Goal: Check status: Check status

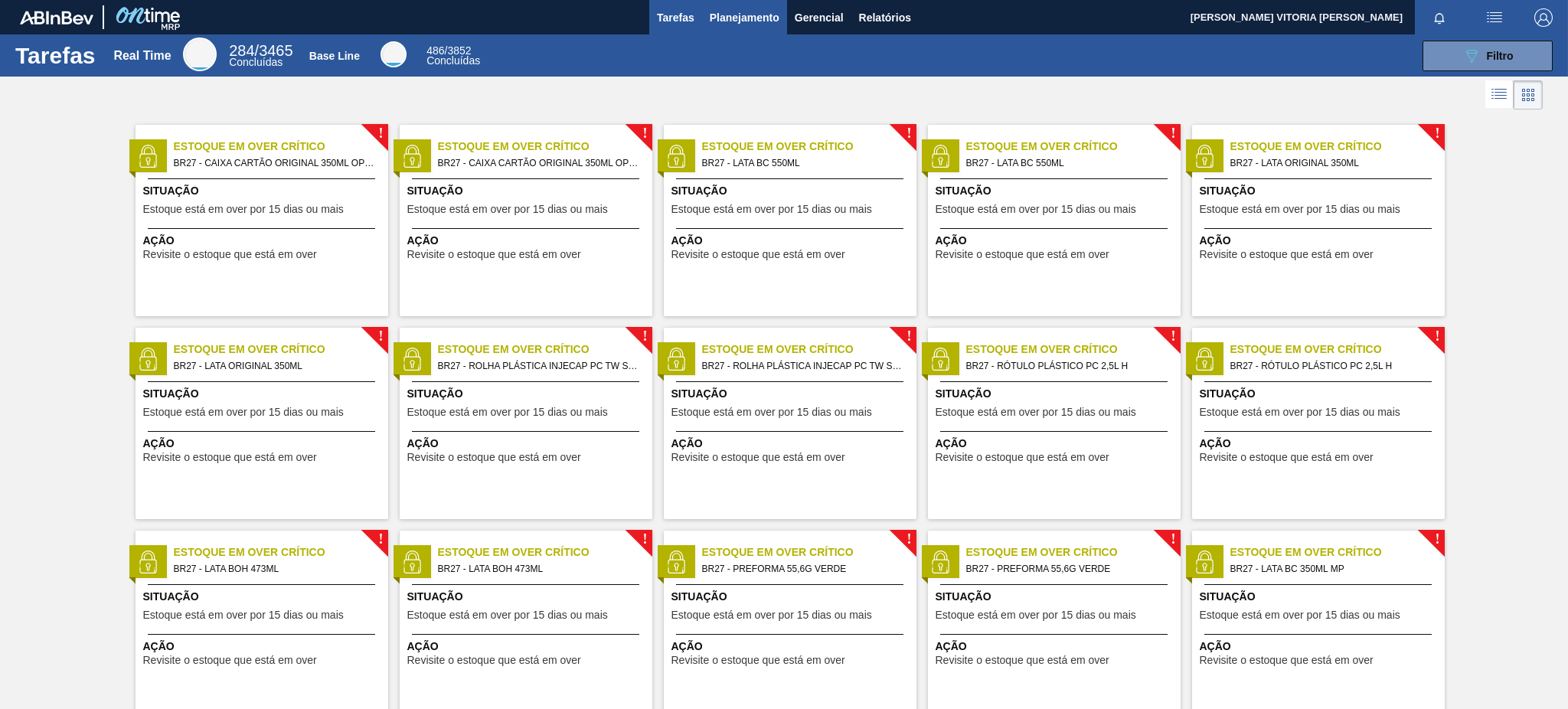
click at [732, 10] on span "Planejamento" at bounding box center [744, 17] width 70 height 18
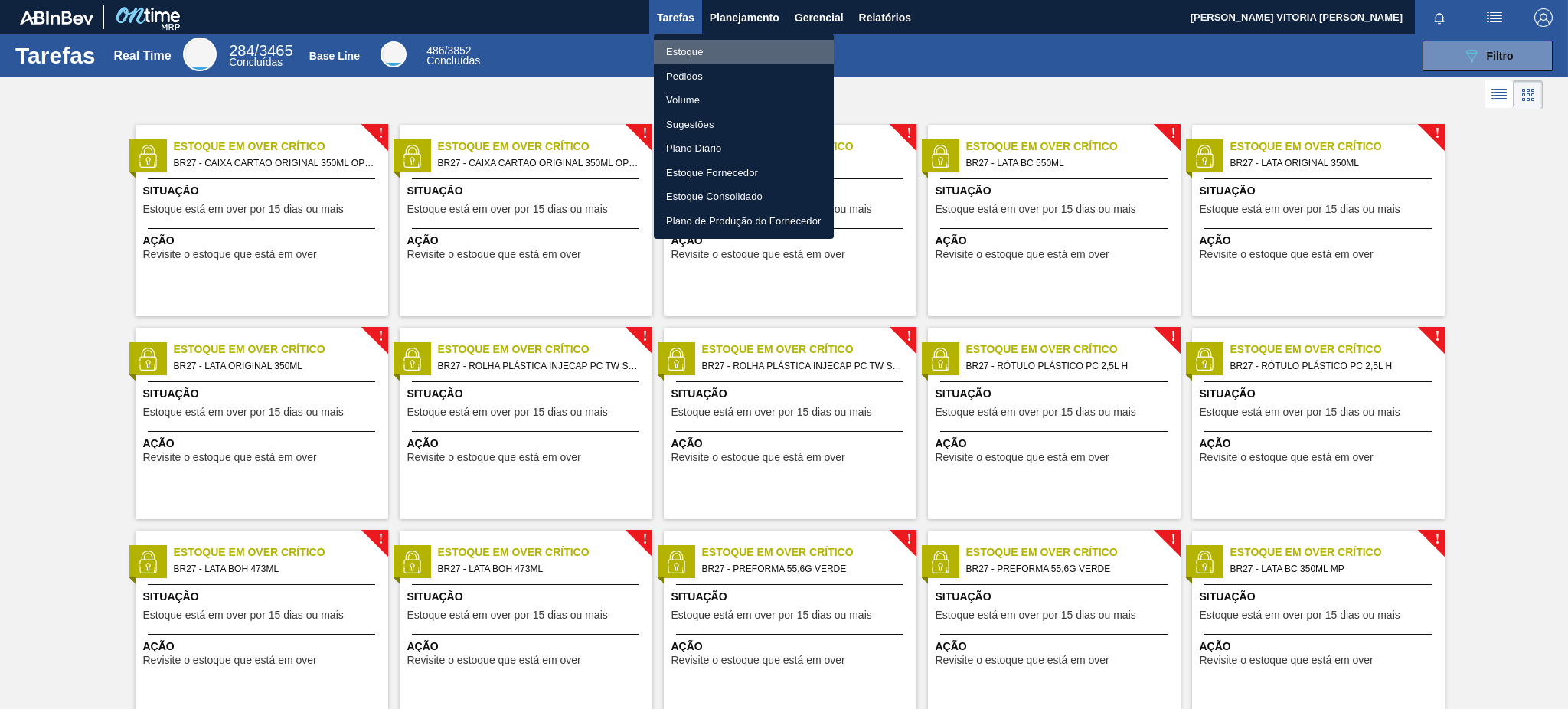
click at [714, 48] on li "Estoque" at bounding box center [744, 52] width 180 height 25
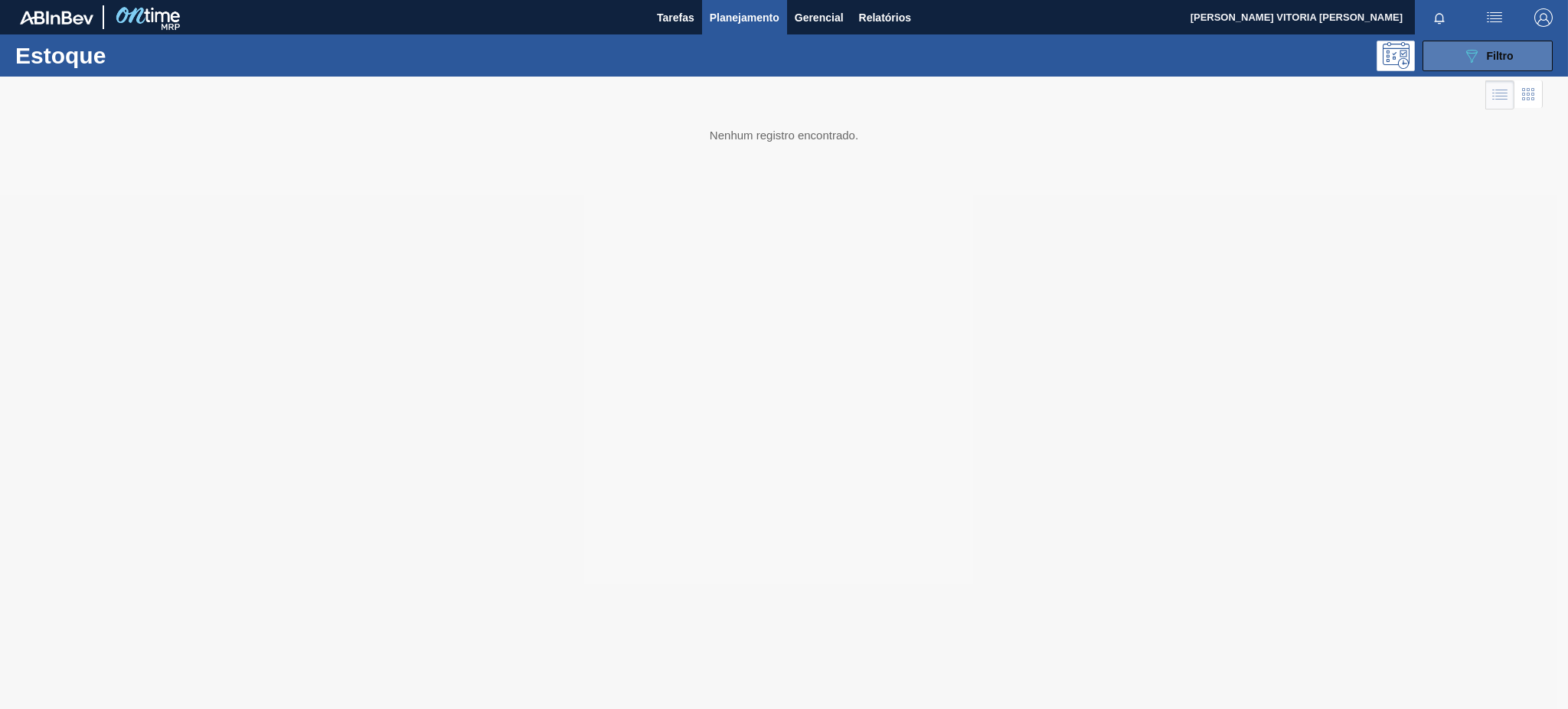
click at [1446, 58] on button "089F7B8B-B2A5-4AFE-B5C0-19BA573D28AC Filtro" at bounding box center [1488, 56] width 131 height 31
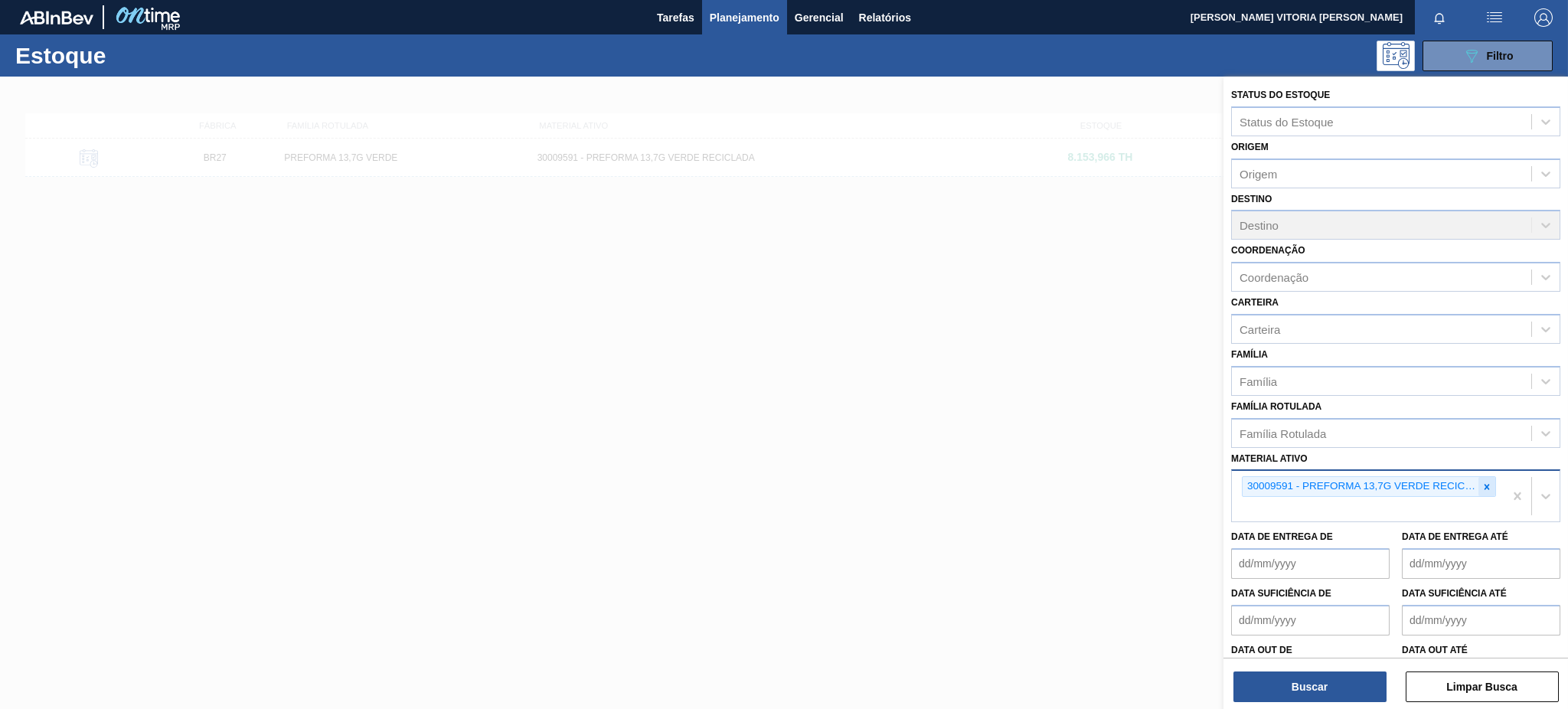
click at [1487, 482] on icon at bounding box center [1487, 487] width 10 height 10
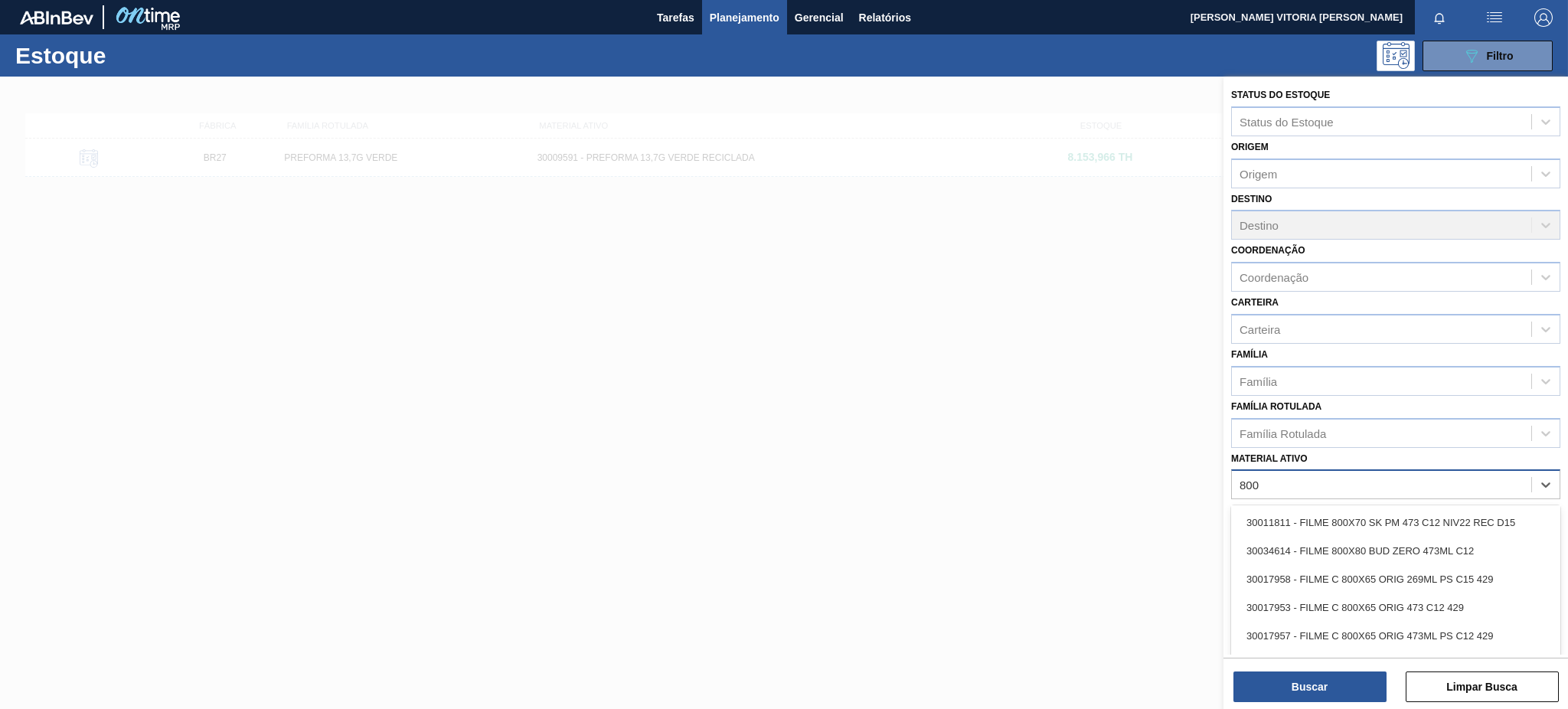
scroll to position [551, 0]
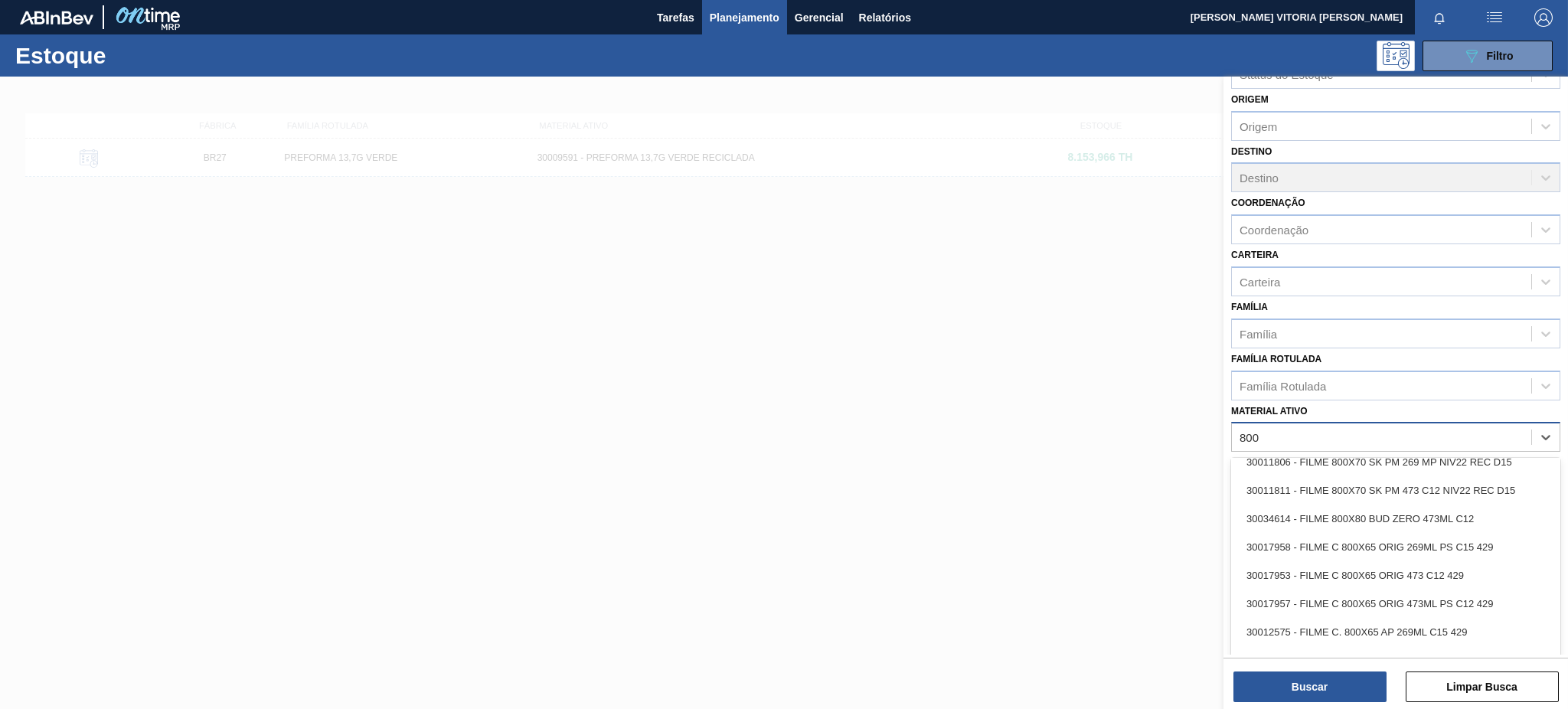
type ativo "800"
click at [1339, 409] on div "Status do Estoque Status do Estoque Origem Origem Destino Destino Coordenação C…" at bounding box center [1395, 329] width 344 height 600
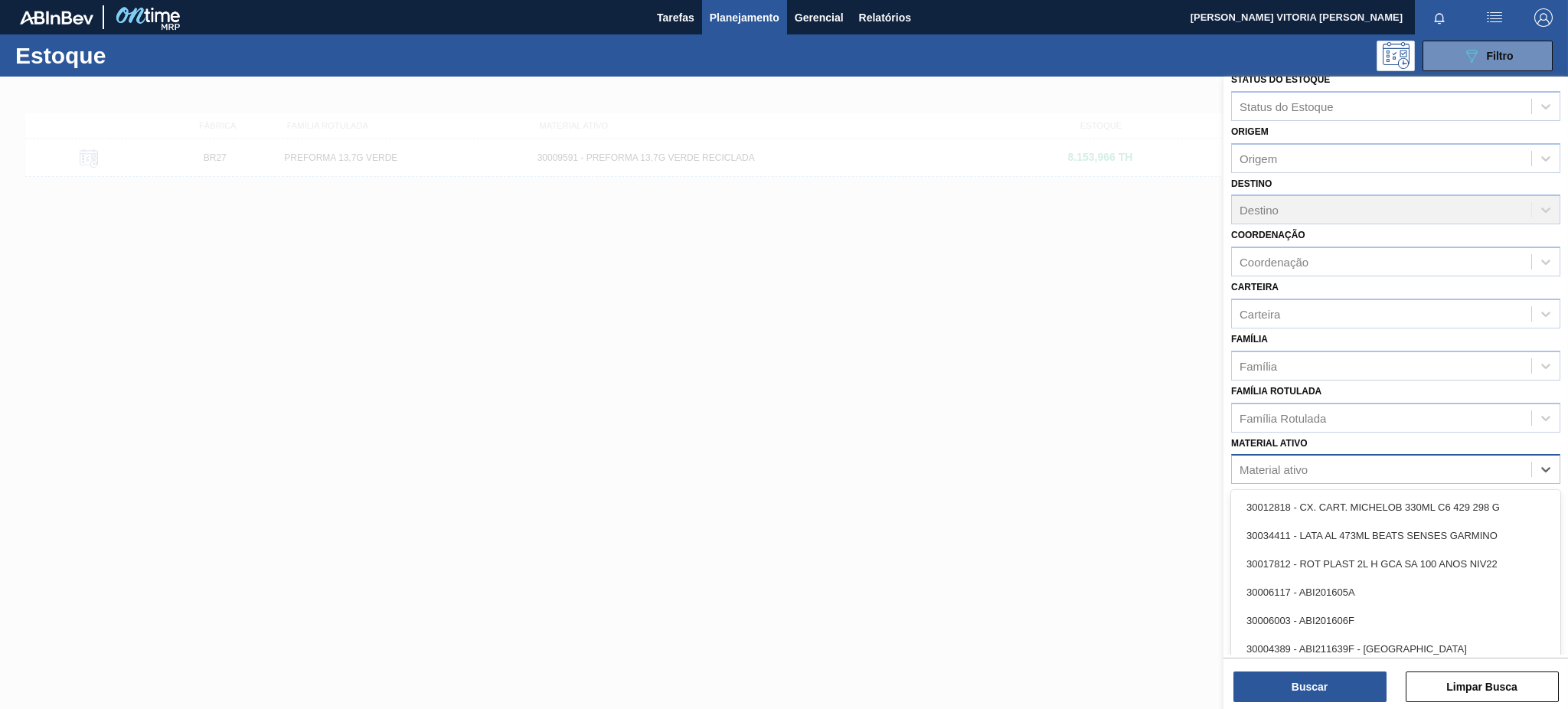
click at [1279, 467] on div "Material ativo" at bounding box center [1273, 470] width 68 height 13
type ativo "300030"
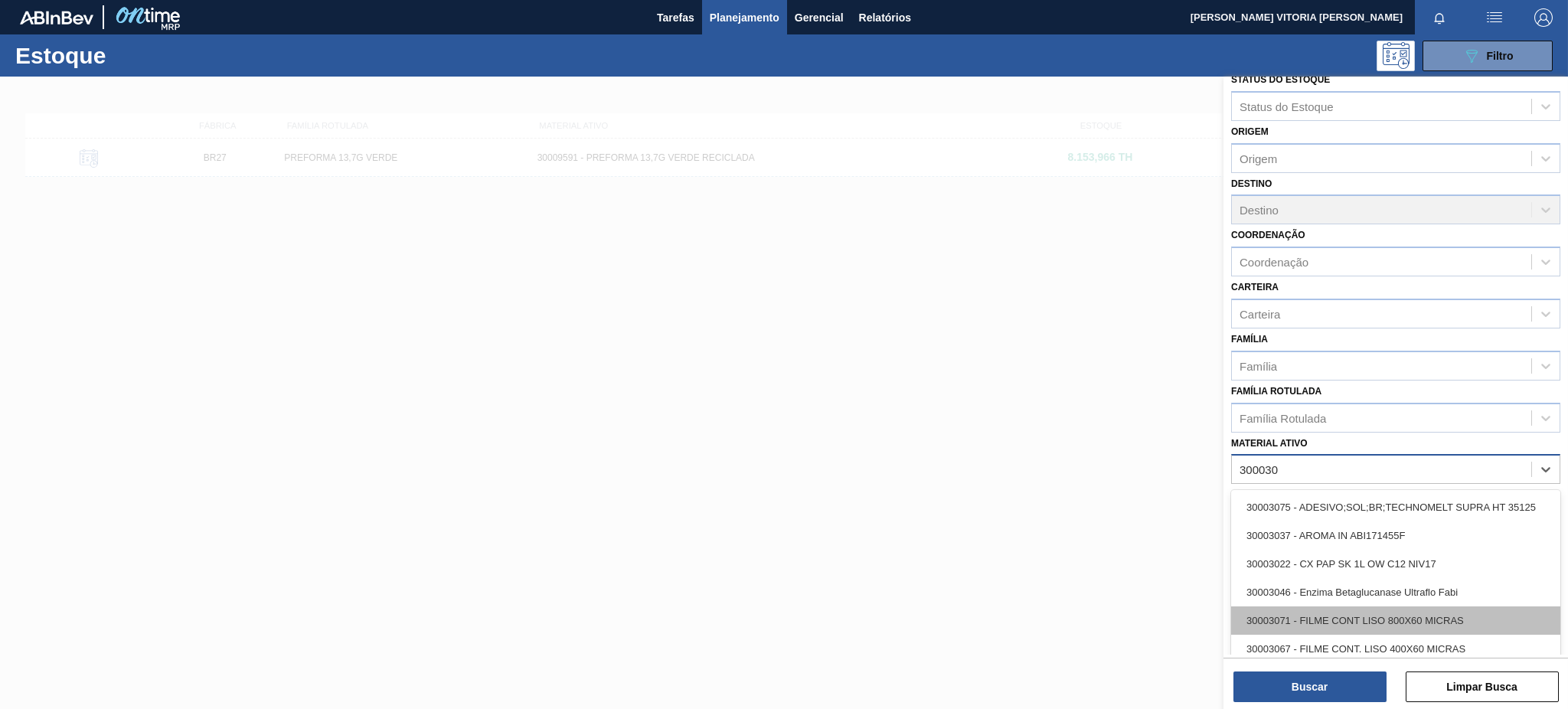
drag, startPoint x: 1279, startPoint y: 467, endPoint x: 1270, endPoint y: 612, distance: 145.3
click at [1270, 484] on div "option 30009591 - PREFORMA 13,7G VERDE RECICLADA, deselected. option 30003071 -…" at bounding box center [1395, 469] width 329 height 30
click at [1270, 612] on div "30003071 - FILME CONT LISO 800X60 MICRAS" at bounding box center [1395, 620] width 329 height 28
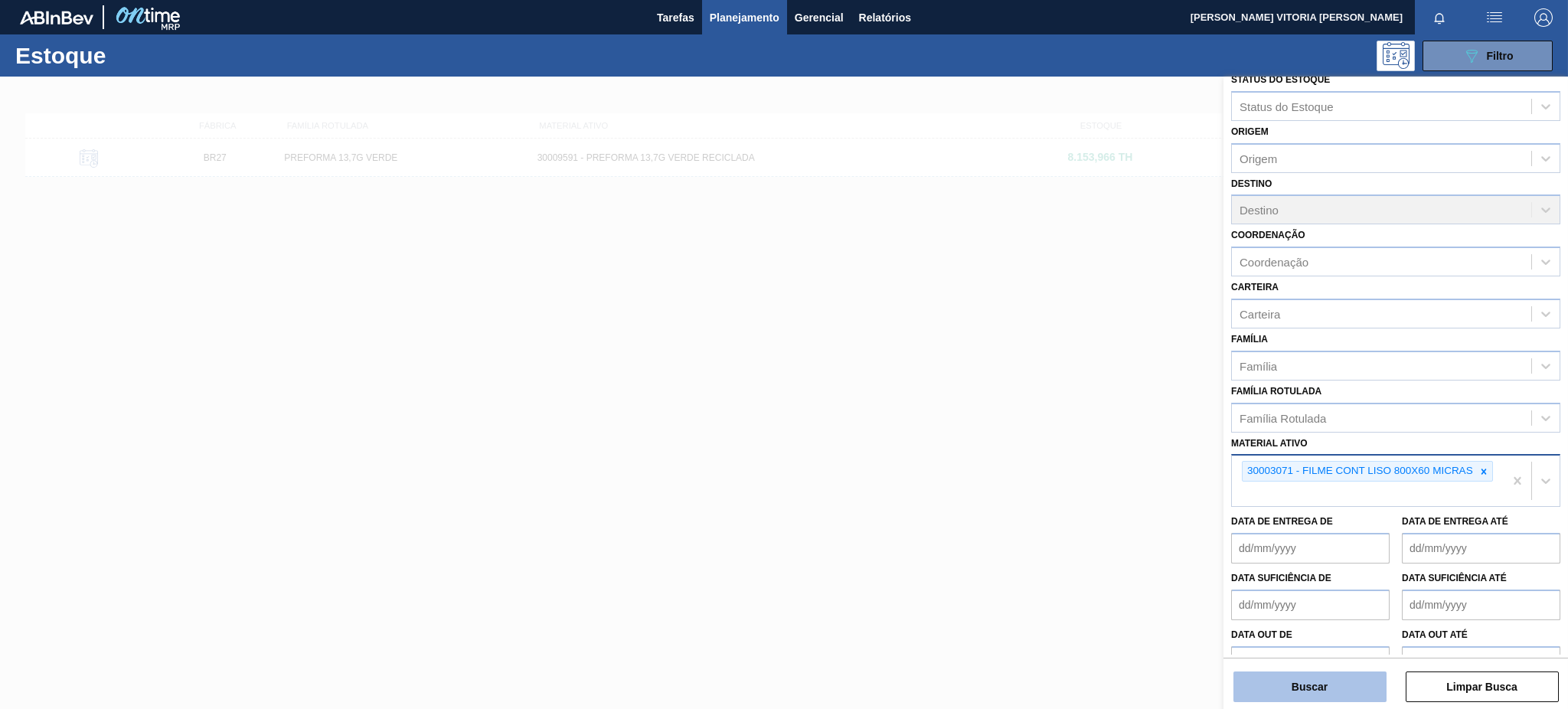
click at [1254, 695] on button "Buscar" at bounding box center [1310, 687] width 153 height 31
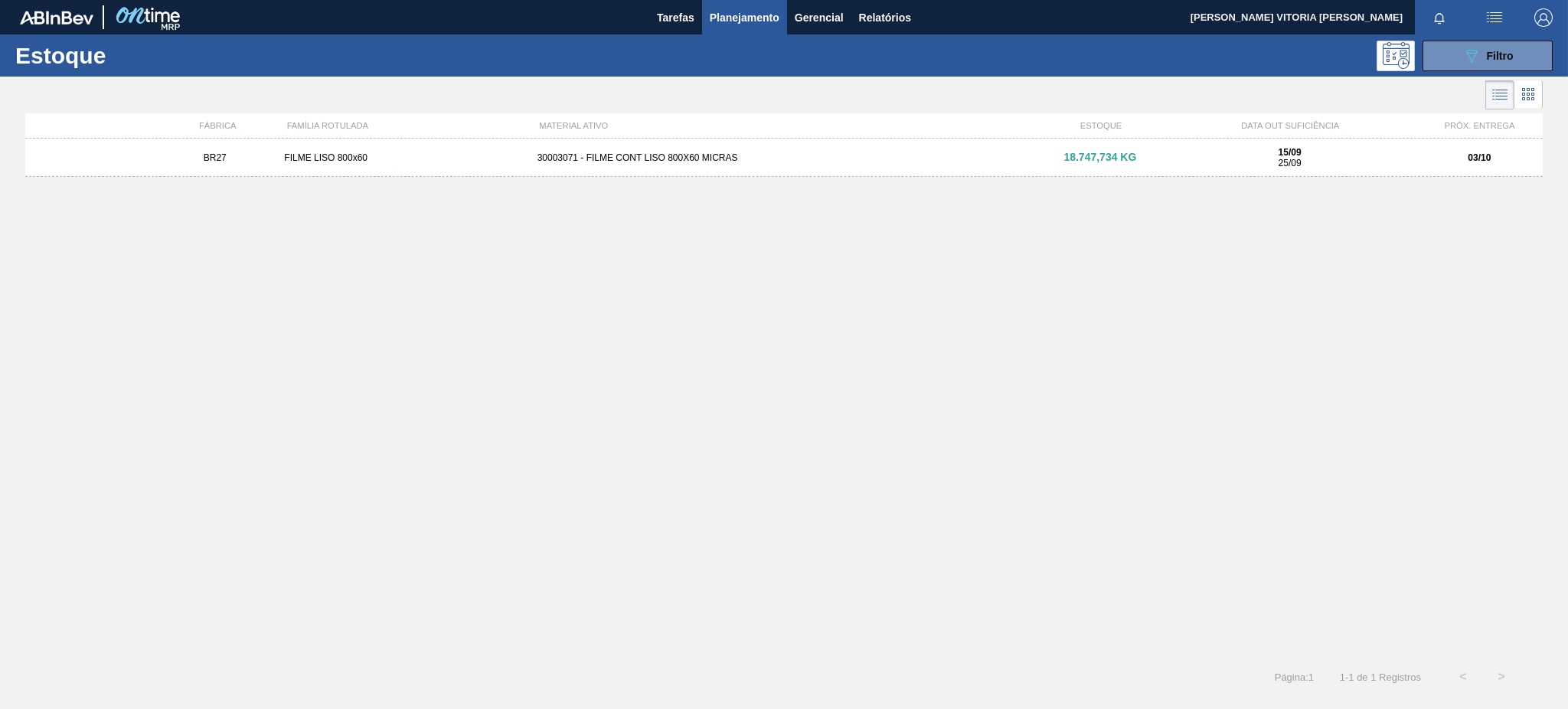
click at [964, 167] on div "BR27 FILME LISO 800x60 30003071 - FILME CONT LISO 800X60 MICRAS 18.747,734 KG 1…" at bounding box center [784, 157] width 1518 height 39
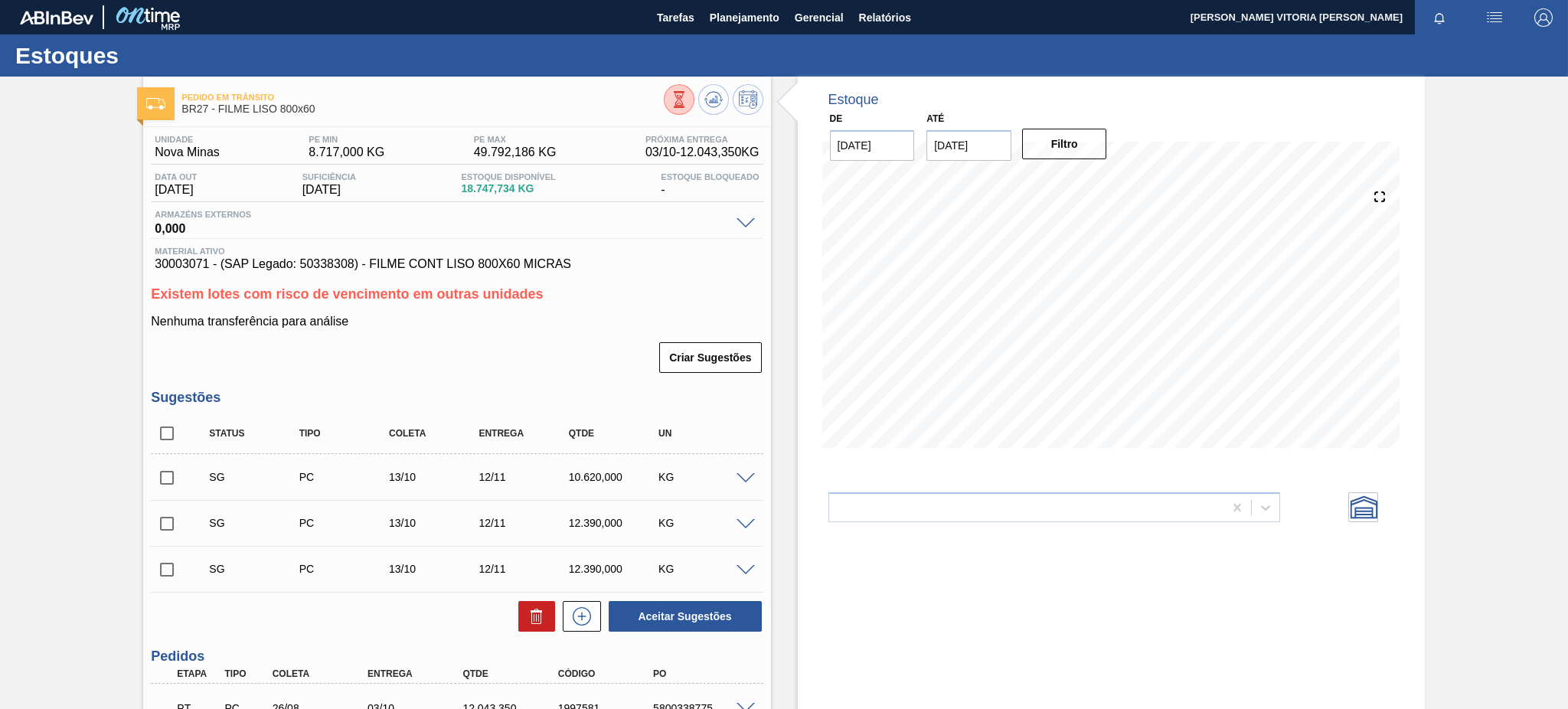
click at [672, 93] on icon at bounding box center [679, 100] width 17 height 17
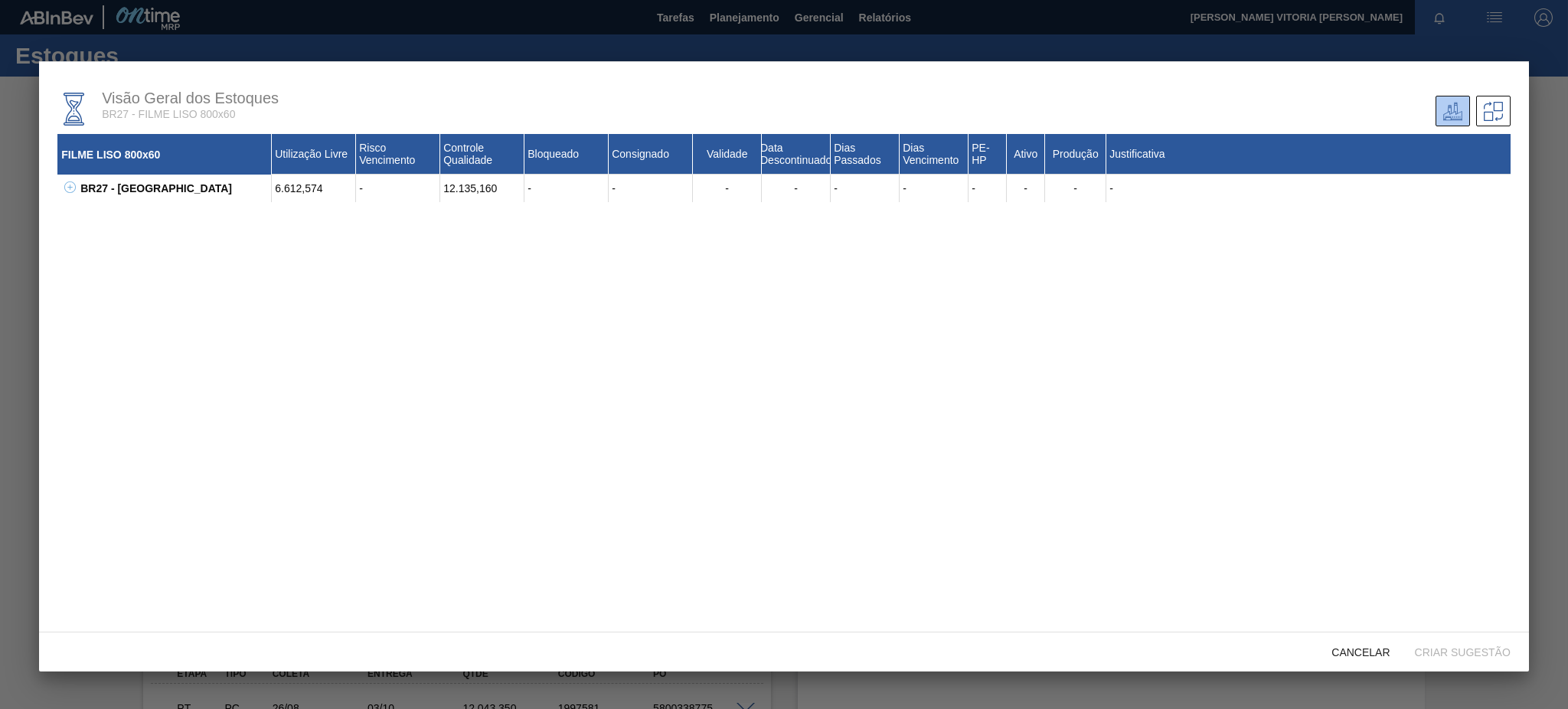
click at [72, 189] on icon at bounding box center [70, 186] width 11 height 11
drag, startPoint x: 103, startPoint y: 207, endPoint x: 148, endPoint y: 215, distance: 45.7
click at [148, 215] on div "30003071 - FILME CONT LISO 800X60 MICRAS" at bounding box center [183, 215] width 176 height 27
drag, startPoint x: 147, startPoint y: 209, endPoint x: 82, endPoint y: 209, distance: 65.0
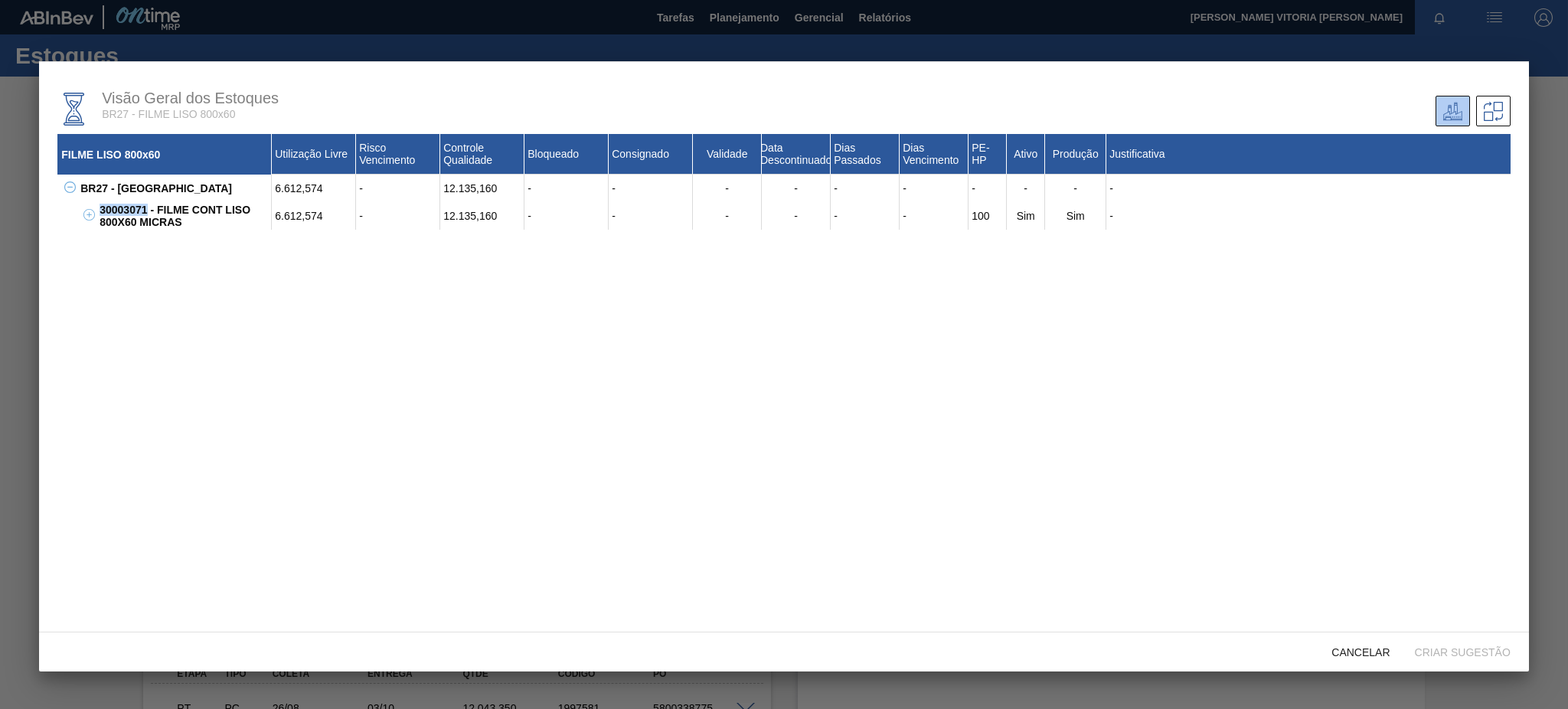
click at [95, 209] on div "30003071 - FILME CONT LISO 800X60 MICRAS 6.612,574 - 12.135,160 - - - - - - 100…" at bounding box center [803, 215] width 1415 height 27
copy div "30003071"
